Goal: Information Seeking & Learning: Learn about a topic

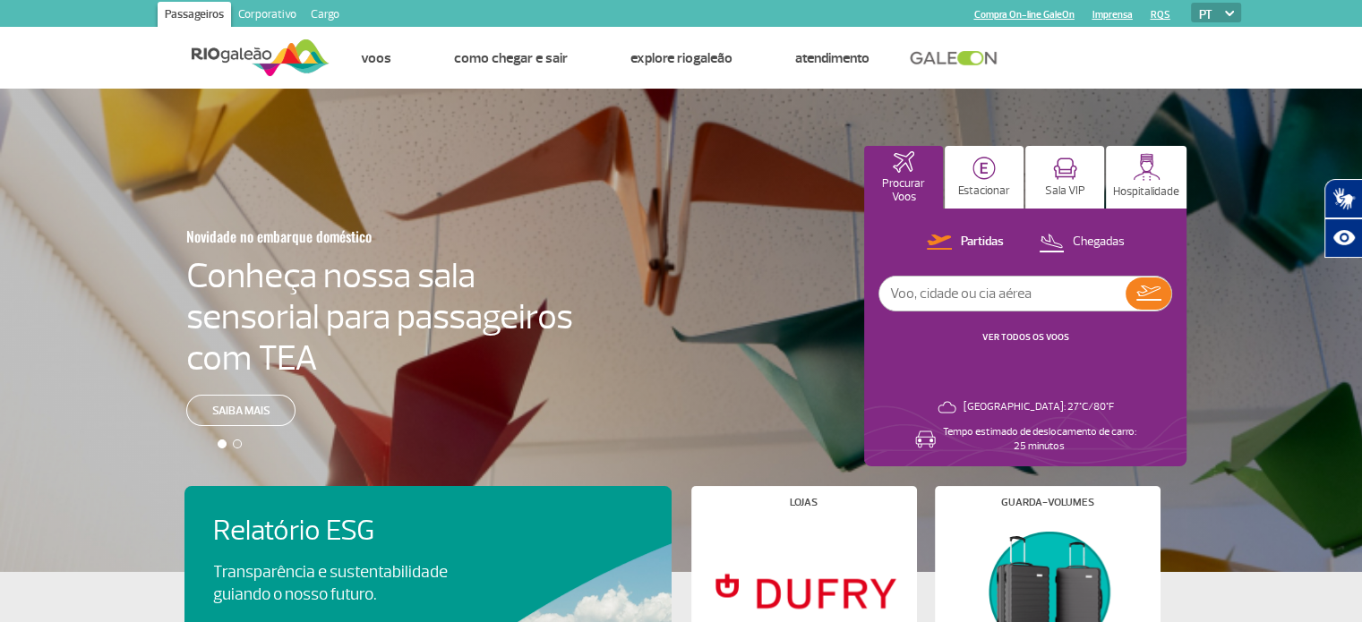
click at [267, 15] on link "Corporativo" at bounding box center [267, 16] width 73 height 29
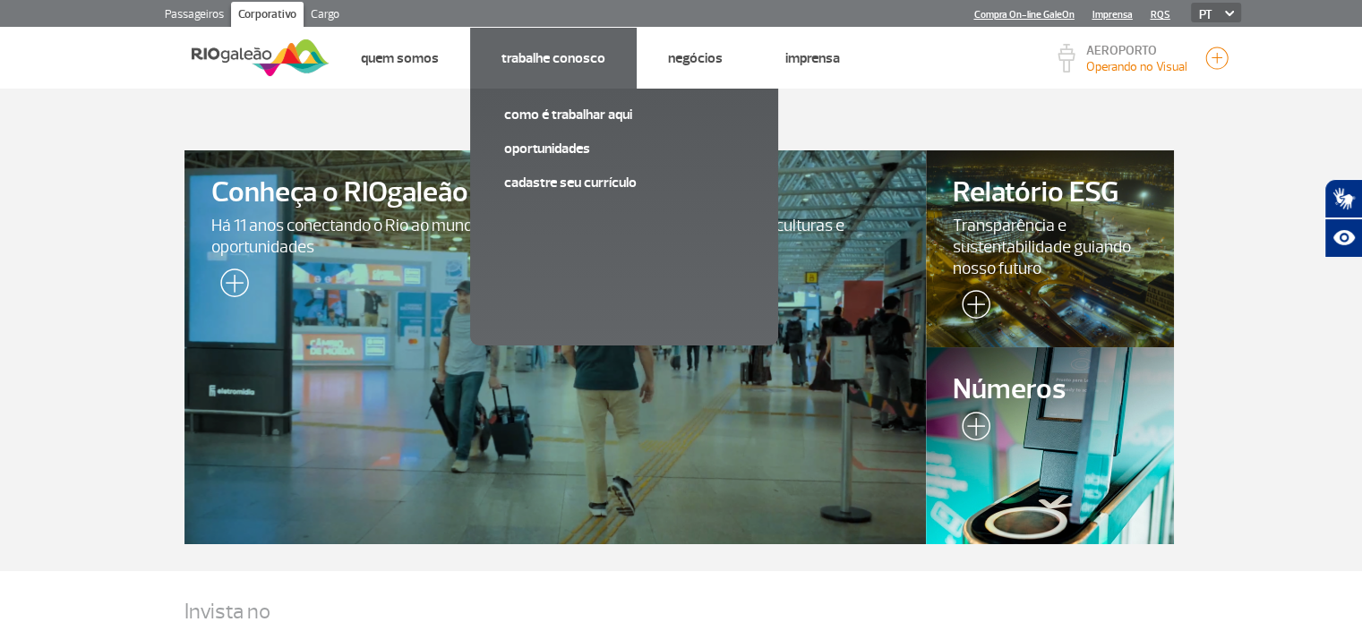
click at [512, 49] on link "Trabalhe Conosco" at bounding box center [554, 58] width 104 height 18
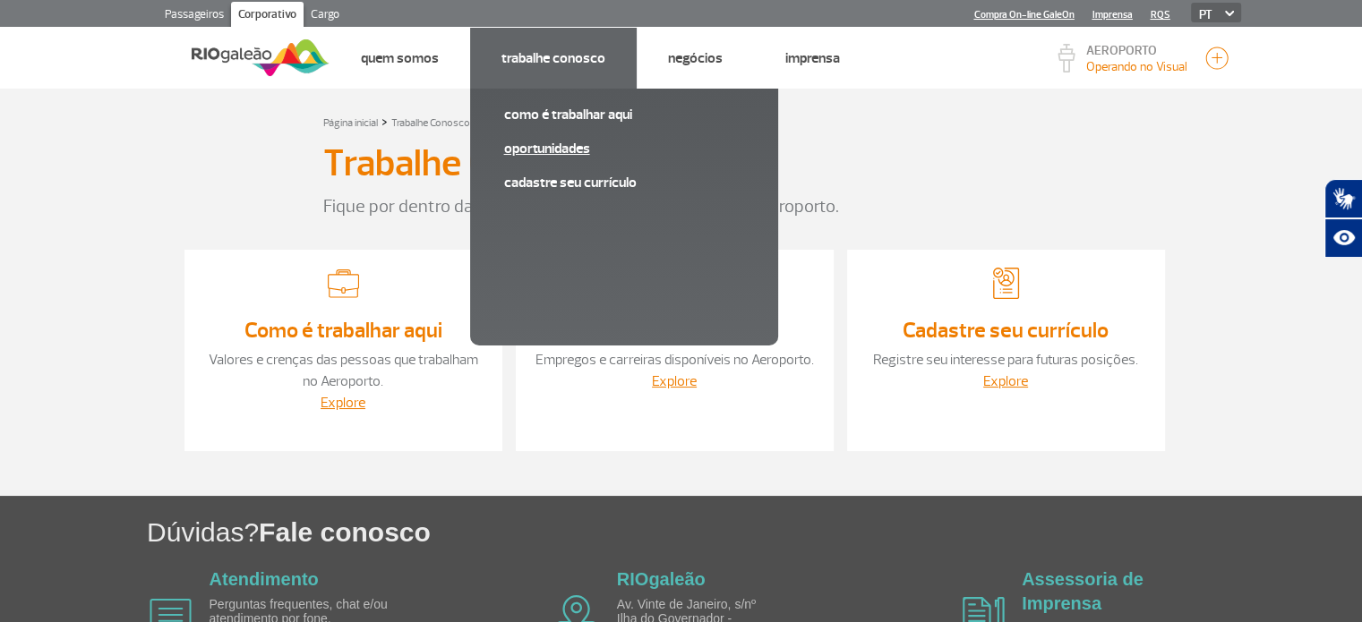
click at [545, 142] on link "Oportunidades" at bounding box center [624, 149] width 240 height 20
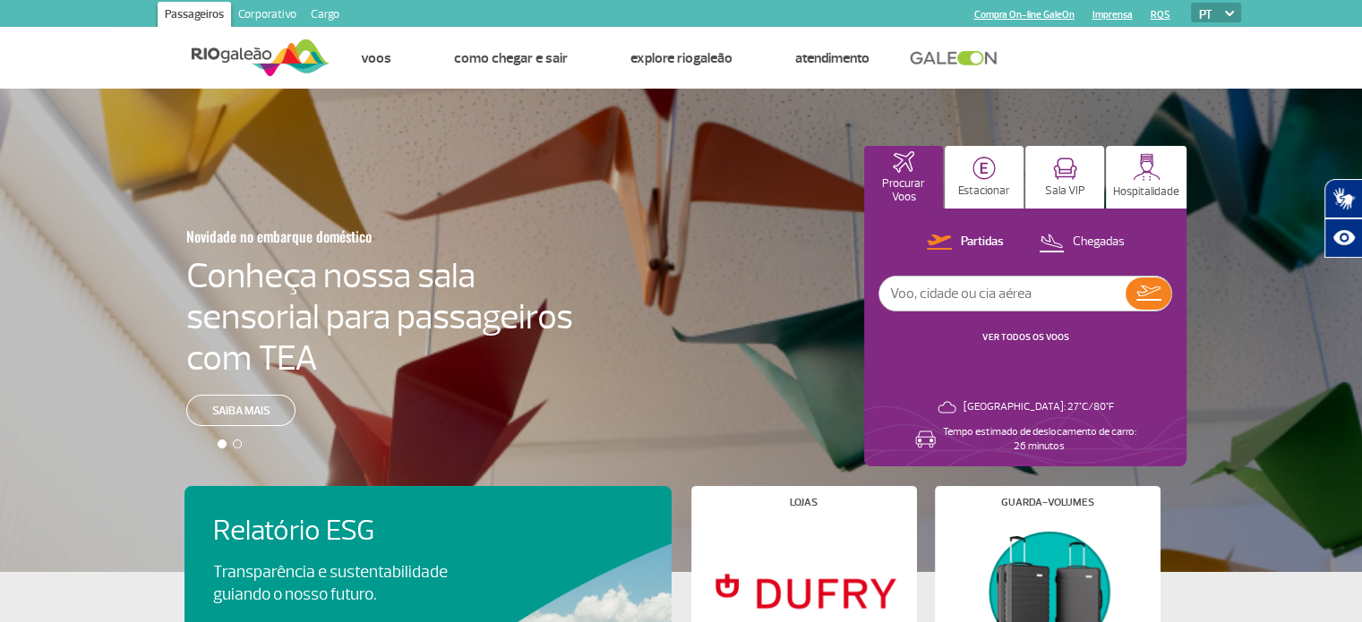
click at [278, 14] on link "Corporativo" at bounding box center [267, 16] width 73 height 29
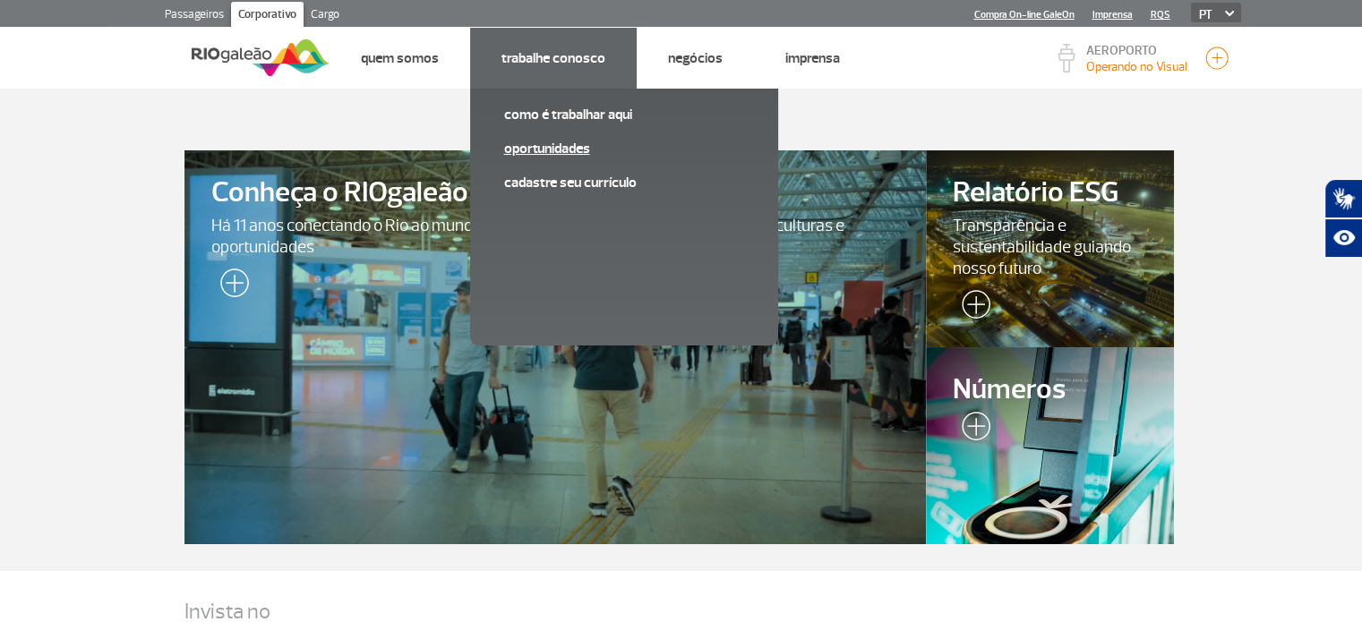
click at [566, 142] on link "Oportunidades" at bounding box center [624, 149] width 240 height 20
